Goal: Information Seeking & Learning: Learn about a topic

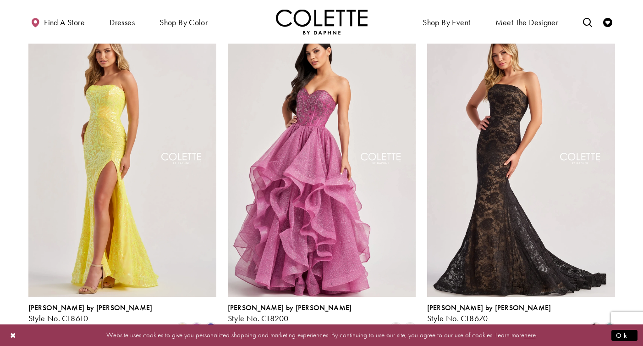
scroll to position [408, 0]
click at [350, 173] on img "Visit Colette by Daphne Style No. CL8200 Page" at bounding box center [322, 159] width 188 height 273
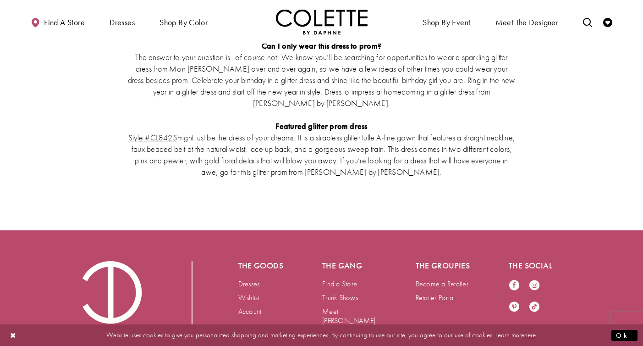
scroll to position [2055, 0]
